Goal: Task Accomplishment & Management: Manage account settings

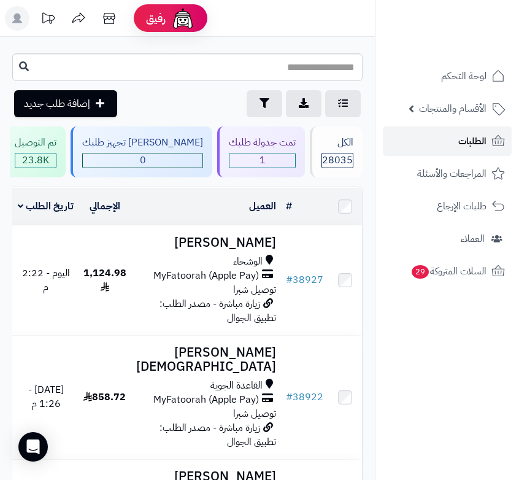
click at [457, 149] on link "الطلبات" at bounding box center [447, 140] width 129 height 29
click at [467, 142] on span "الطلبات" at bounding box center [473, 141] width 28 height 17
click at [478, 143] on span "الطلبات" at bounding box center [473, 141] width 28 height 17
click at [467, 134] on span "الطلبات" at bounding box center [473, 141] width 28 height 17
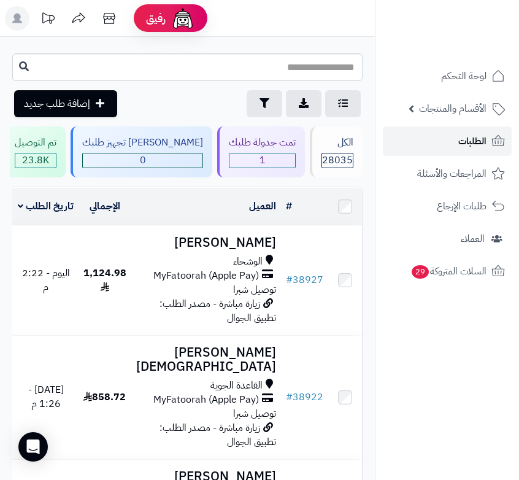
click at [465, 144] on span "الطلبات" at bounding box center [473, 141] width 28 height 17
click at [482, 141] on span "الطلبات" at bounding box center [473, 141] width 28 height 17
click at [481, 141] on span "الطلبات" at bounding box center [473, 141] width 28 height 17
click at [481, 147] on span "الطلبات" at bounding box center [473, 141] width 28 height 17
click at [468, 142] on span "الطلبات" at bounding box center [473, 141] width 28 height 17
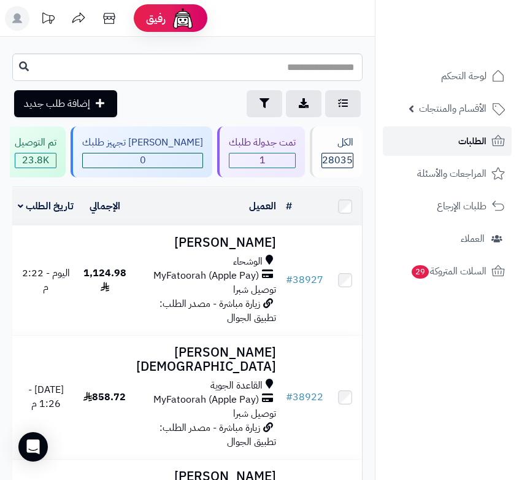
click at [423, 144] on link "الطلبات" at bounding box center [447, 140] width 129 height 29
click at [451, 135] on link "الطلبات" at bounding box center [447, 140] width 129 height 29
click at [447, 141] on link "الطلبات" at bounding box center [447, 140] width 129 height 29
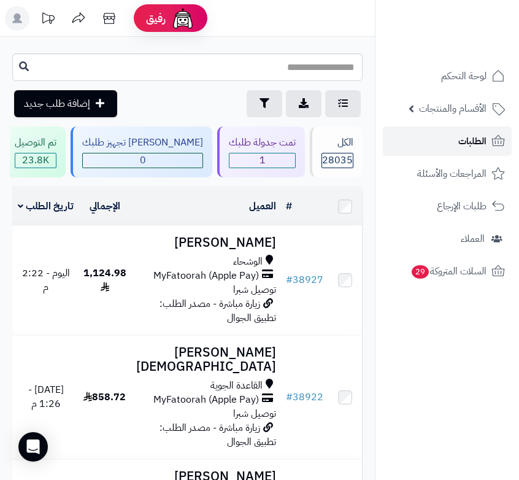
click at [465, 149] on span "الطلبات" at bounding box center [473, 141] width 28 height 17
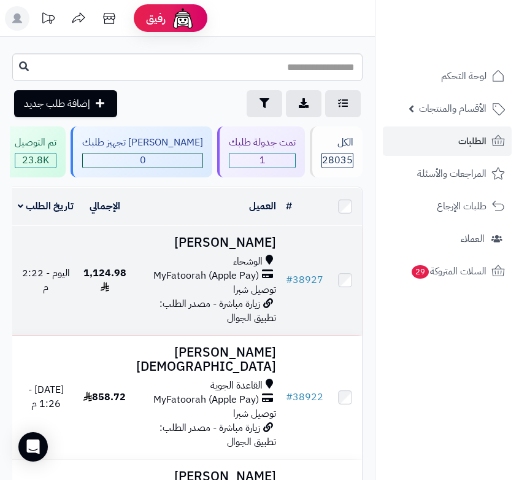
click at [236, 283] on span "MyFatoorah (Apple Pay)" at bounding box center [207, 276] width 106 height 14
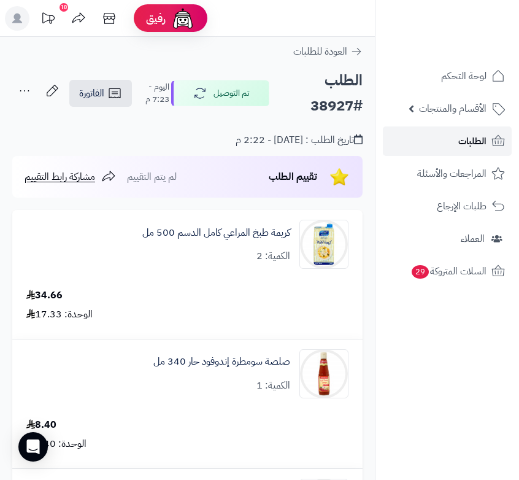
click at [468, 144] on span "الطلبات" at bounding box center [473, 141] width 28 height 17
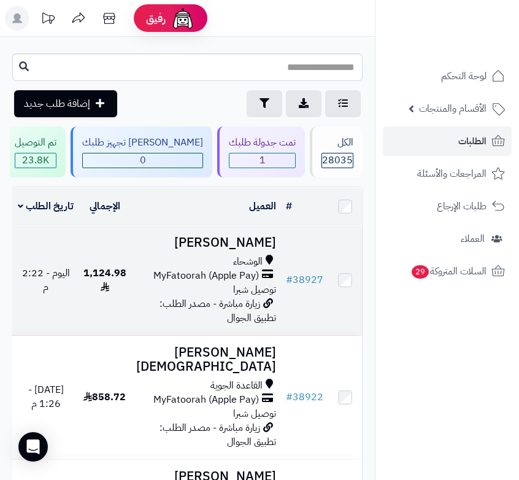
click at [250, 269] on span "الوشحاء" at bounding box center [247, 262] width 29 height 14
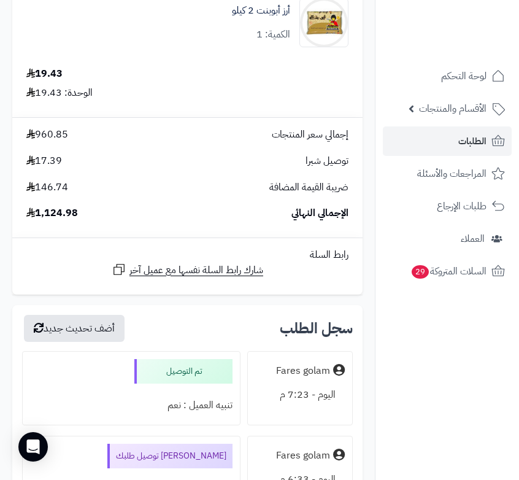
scroll to position [5035, 0]
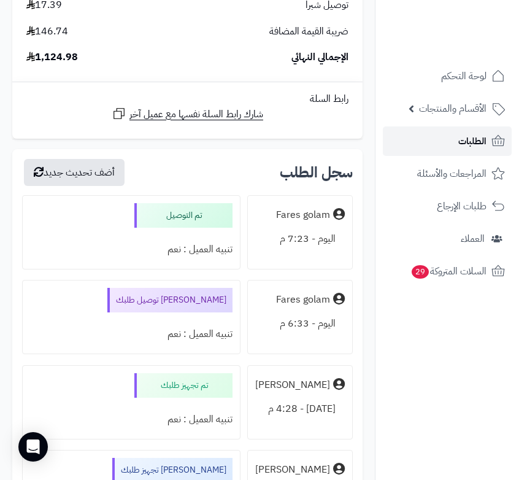
click at [451, 135] on link "الطلبات" at bounding box center [447, 140] width 129 height 29
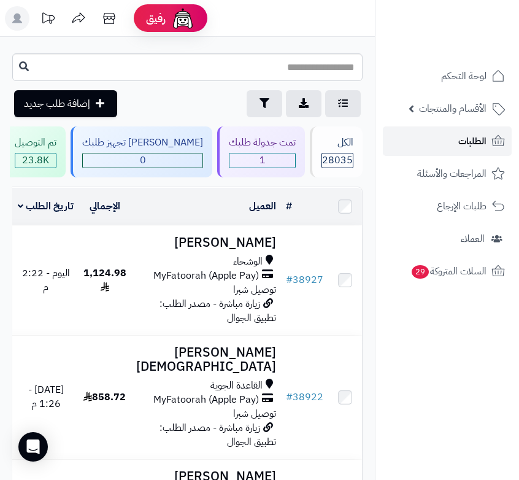
click at [476, 139] on span "الطلبات" at bounding box center [473, 141] width 28 height 17
click at [443, 139] on link "الطلبات" at bounding box center [447, 140] width 129 height 29
click at [456, 135] on link "الطلبات" at bounding box center [447, 140] width 129 height 29
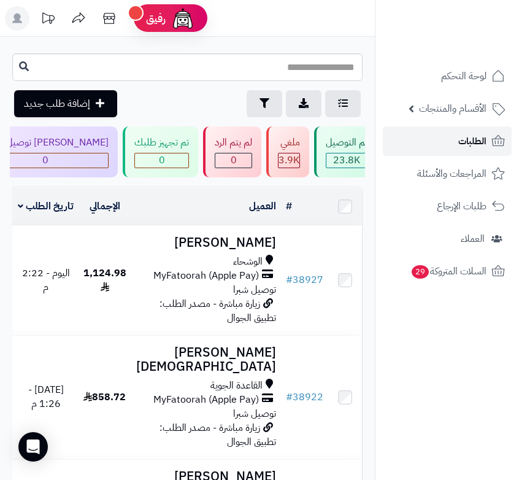
click at [491, 132] on link "الطلبات" at bounding box center [447, 140] width 129 height 29
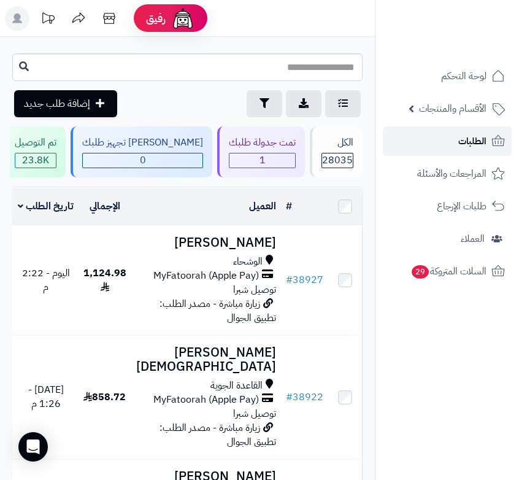
click at [449, 145] on link "الطلبات" at bounding box center [447, 140] width 129 height 29
click at [472, 140] on span "الطلبات" at bounding box center [473, 141] width 28 height 17
click at [466, 142] on span "الطلبات" at bounding box center [473, 141] width 28 height 17
click at [446, 149] on link "الطلبات" at bounding box center [447, 140] width 129 height 29
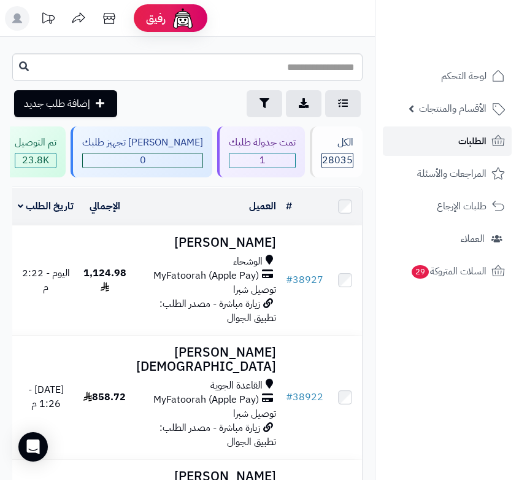
click at [446, 149] on link "الطلبات" at bounding box center [447, 140] width 129 height 29
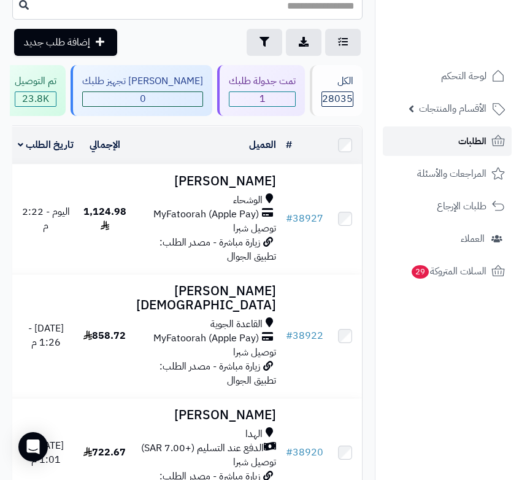
click at [442, 138] on link "الطلبات" at bounding box center [447, 140] width 129 height 29
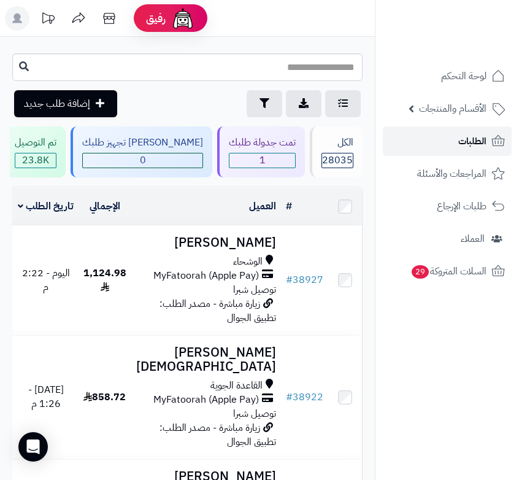
click at [449, 143] on link "الطلبات" at bounding box center [447, 140] width 129 height 29
click at [481, 142] on span "الطلبات" at bounding box center [473, 141] width 28 height 17
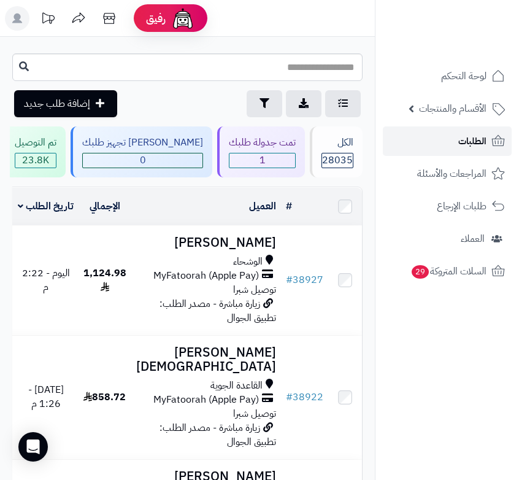
click at [457, 150] on link "الطلبات" at bounding box center [447, 140] width 129 height 29
click at [478, 144] on span "الطلبات" at bounding box center [473, 141] width 28 height 17
click at [469, 145] on span "الطلبات" at bounding box center [473, 141] width 28 height 17
click at [473, 133] on span "الطلبات" at bounding box center [473, 141] width 28 height 17
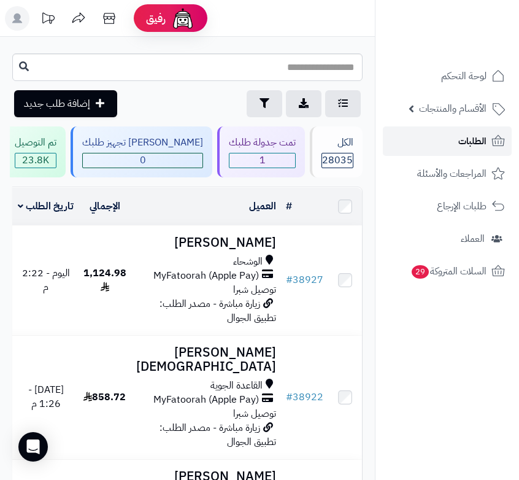
click at [441, 136] on link "الطلبات" at bounding box center [447, 140] width 129 height 29
click at [457, 147] on link "الطلبات" at bounding box center [447, 140] width 129 height 29
click at [464, 144] on span "الطلبات" at bounding box center [473, 141] width 28 height 17
click at [448, 149] on link "الطلبات" at bounding box center [447, 140] width 129 height 29
click at [487, 136] on link "الطلبات" at bounding box center [447, 140] width 129 height 29
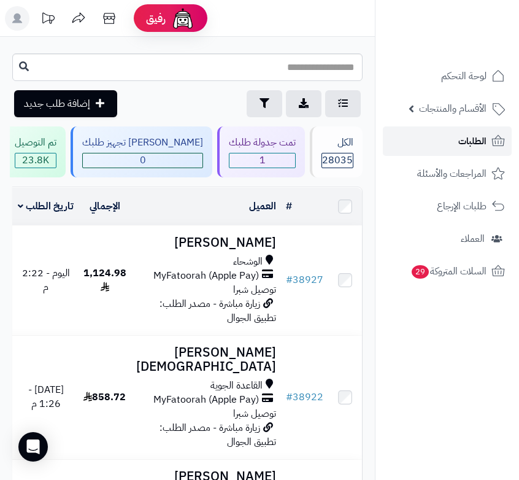
click at [468, 140] on span "الطلبات" at bounding box center [473, 141] width 28 height 17
click at [16, 32] on link at bounding box center [17, 20] width 31 height 28
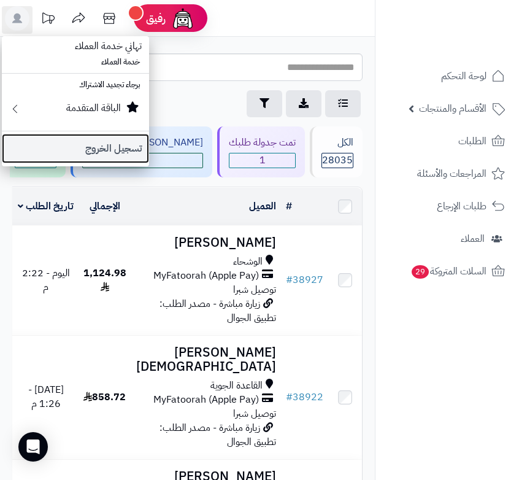
click at [92, 144] on link "تسجيل الخروج" at bounding box center [75, 148] width 147 height 29
